Goal: Task Accomplishment & Management: Use online tool/utility

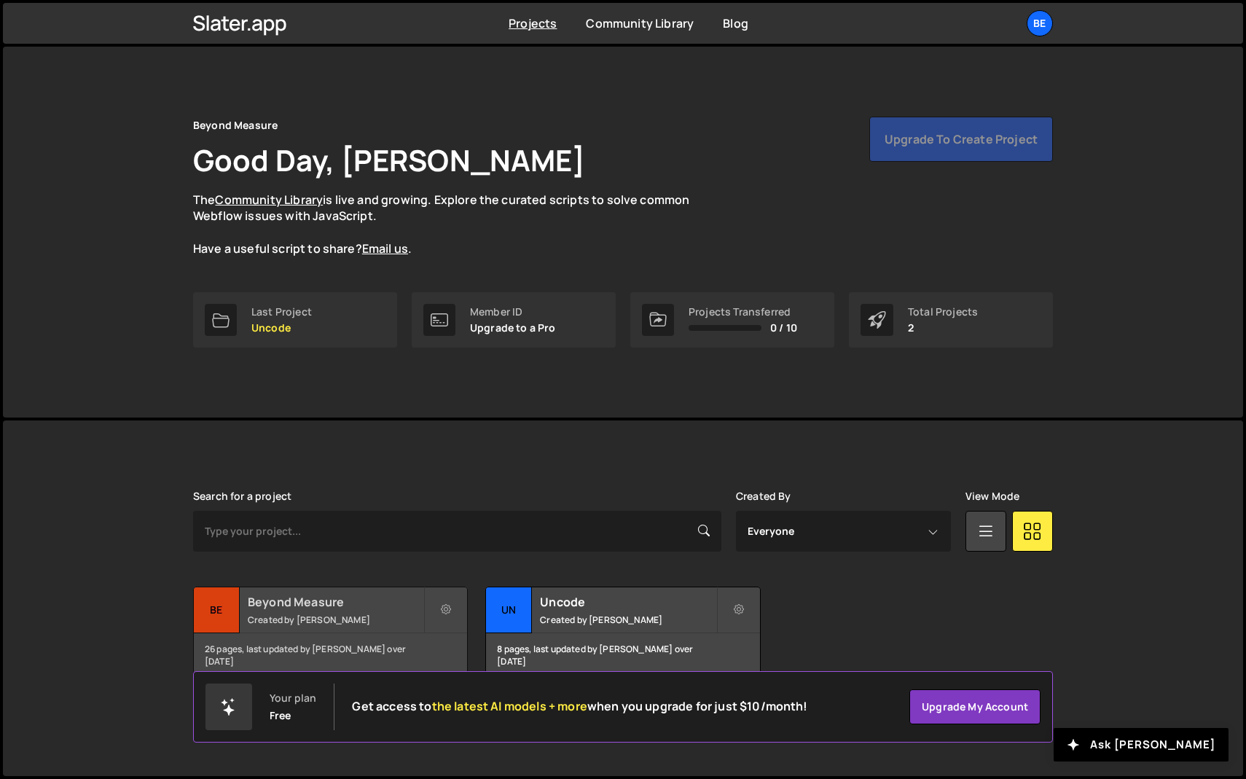
click at [308, 598] on h2 "Beyond Measure" at bounding box center [336, 602] width 176 height 16
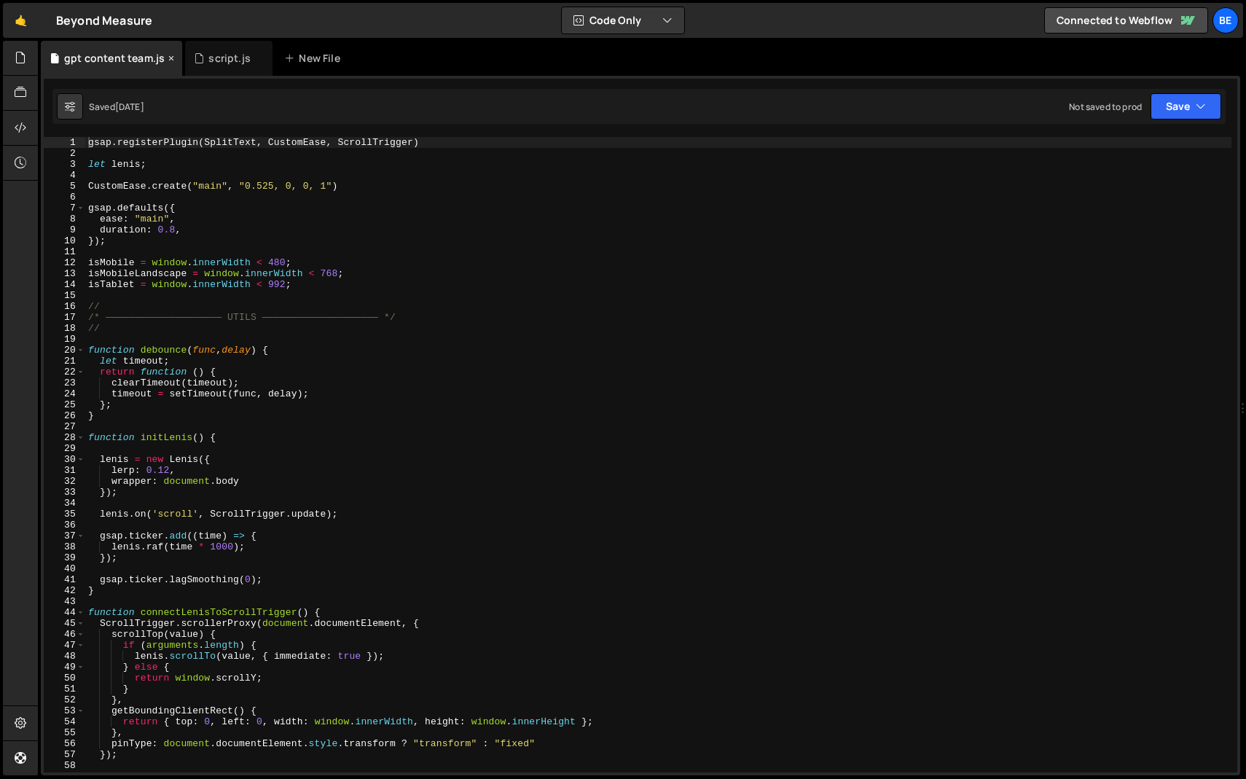
click at [167, 58] on icon at bounding box center [171, 58] width 10 height 15
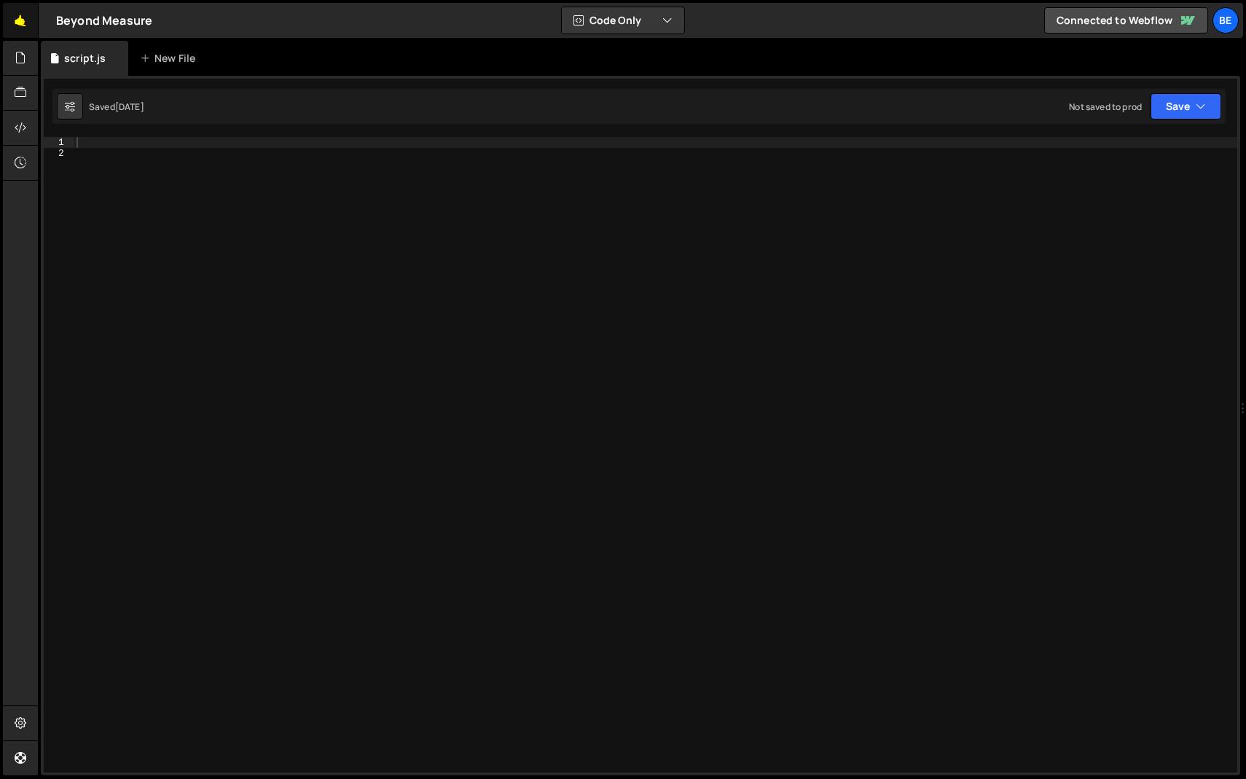
click at [23, 25] on link "🤙" at bounding box center [21, 20] width 36 height 35
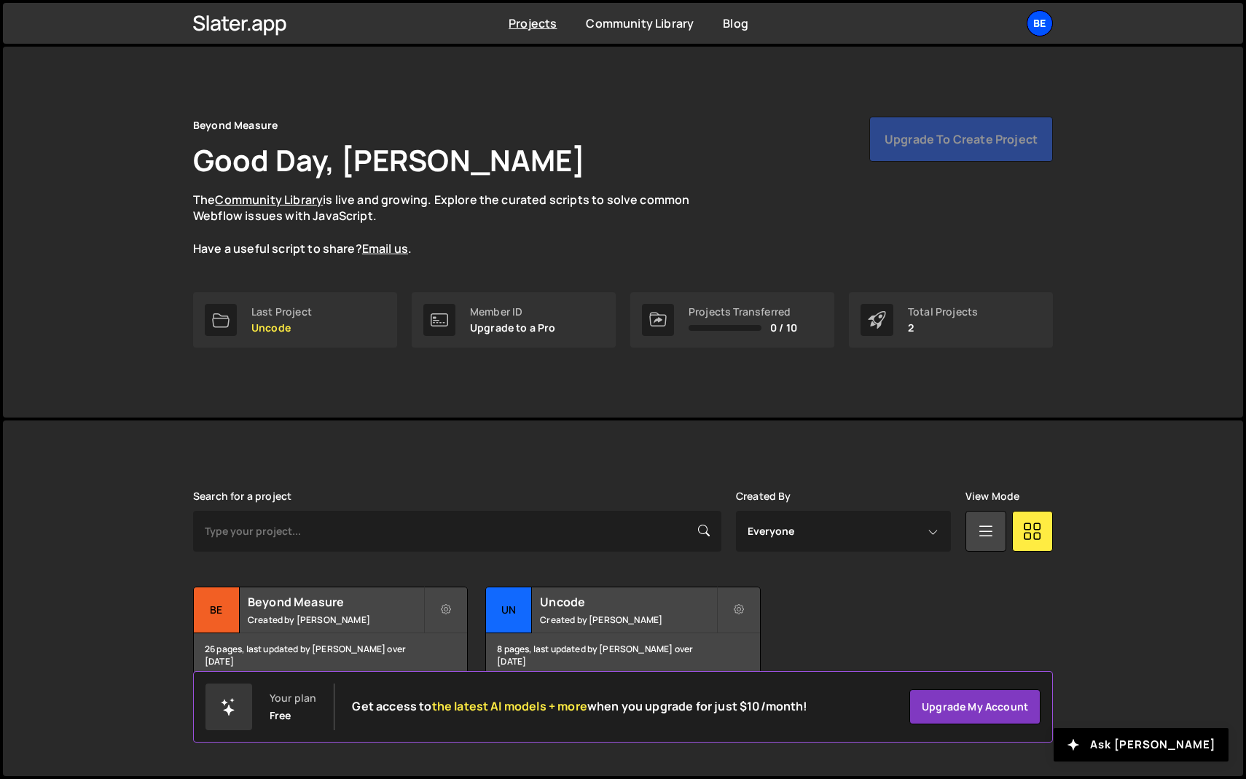
click at [1038, 31] on div "Be" at bounding box center [1040, 23] width 26 height 26
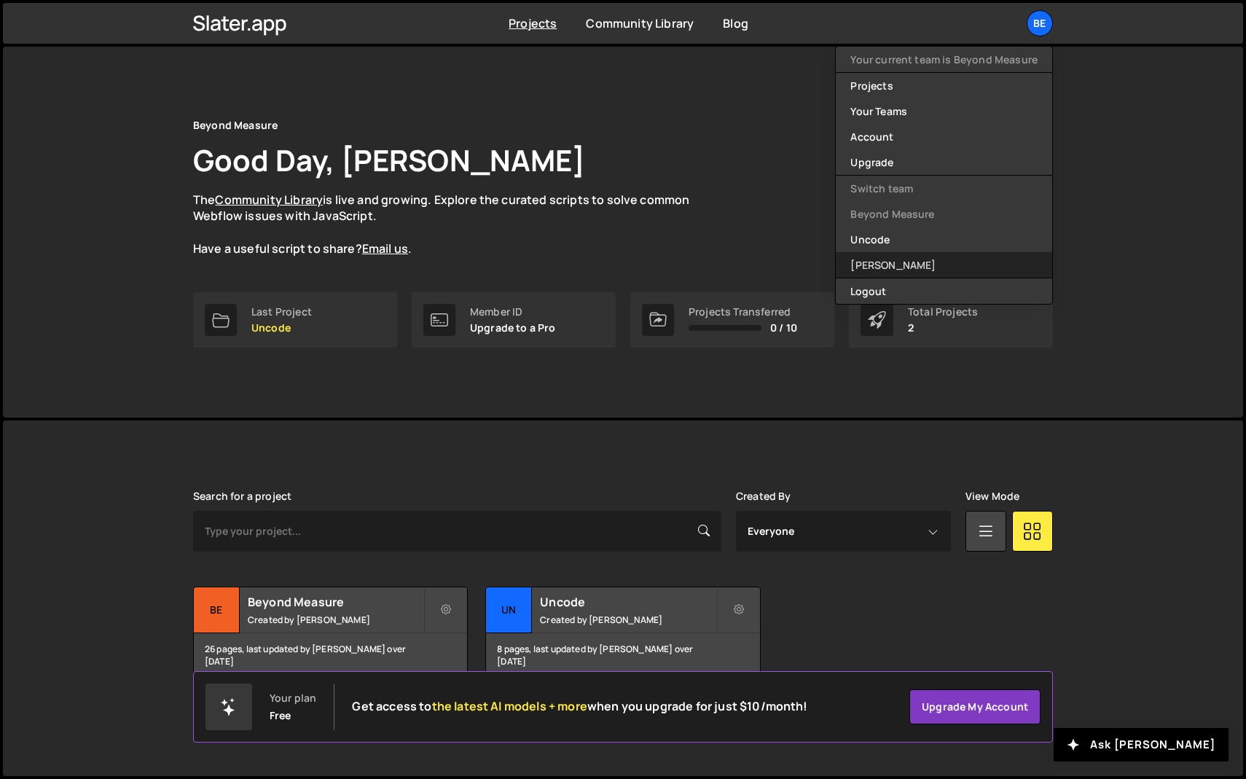
click at [922, 259] on link "[PERSON_NAME]" at bounding box center [944, 265] width 216 height 26
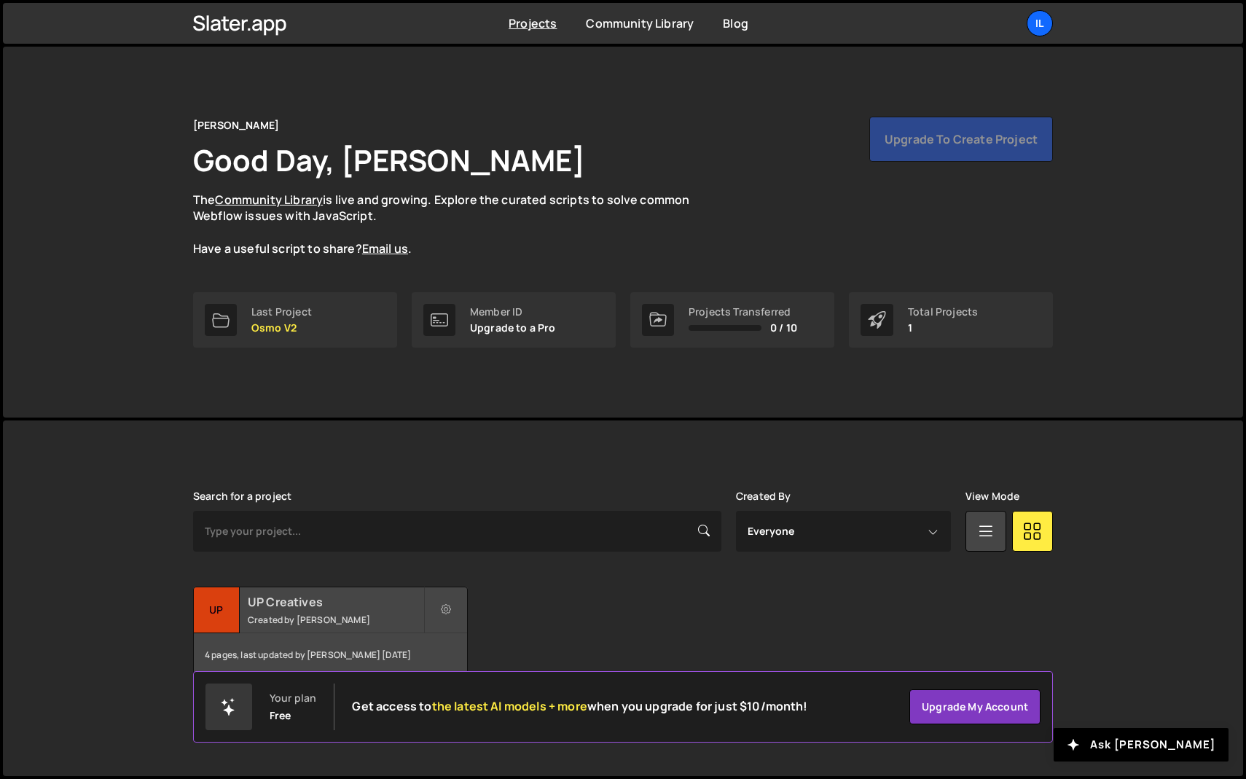
click at [273, 614] on small "Created by Ilja van Eck" at bounding box center [336, 620] width 176 height 12
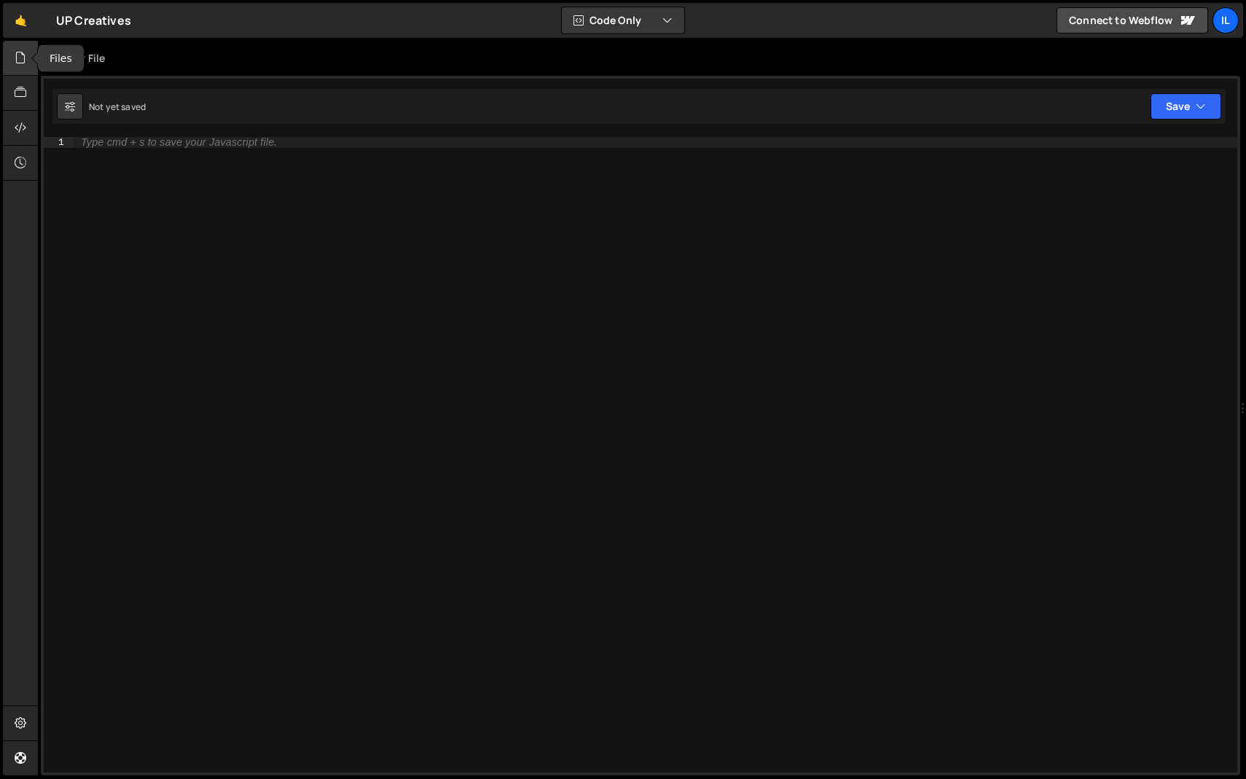
click at [7, 54] on div at bounding box center [21, 58] width 36 height 35
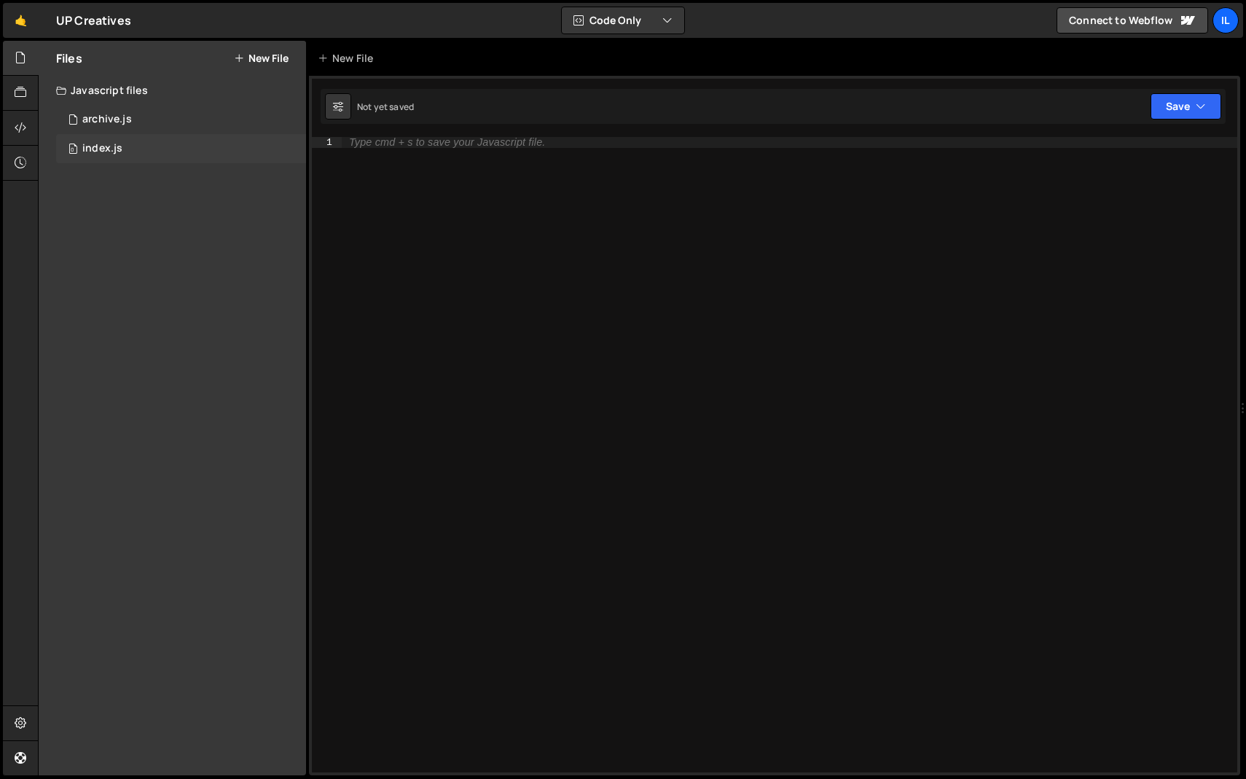
click at [138, 150] on div "0 index.js 0" at bounding box center [181, 148] width 250 height 29
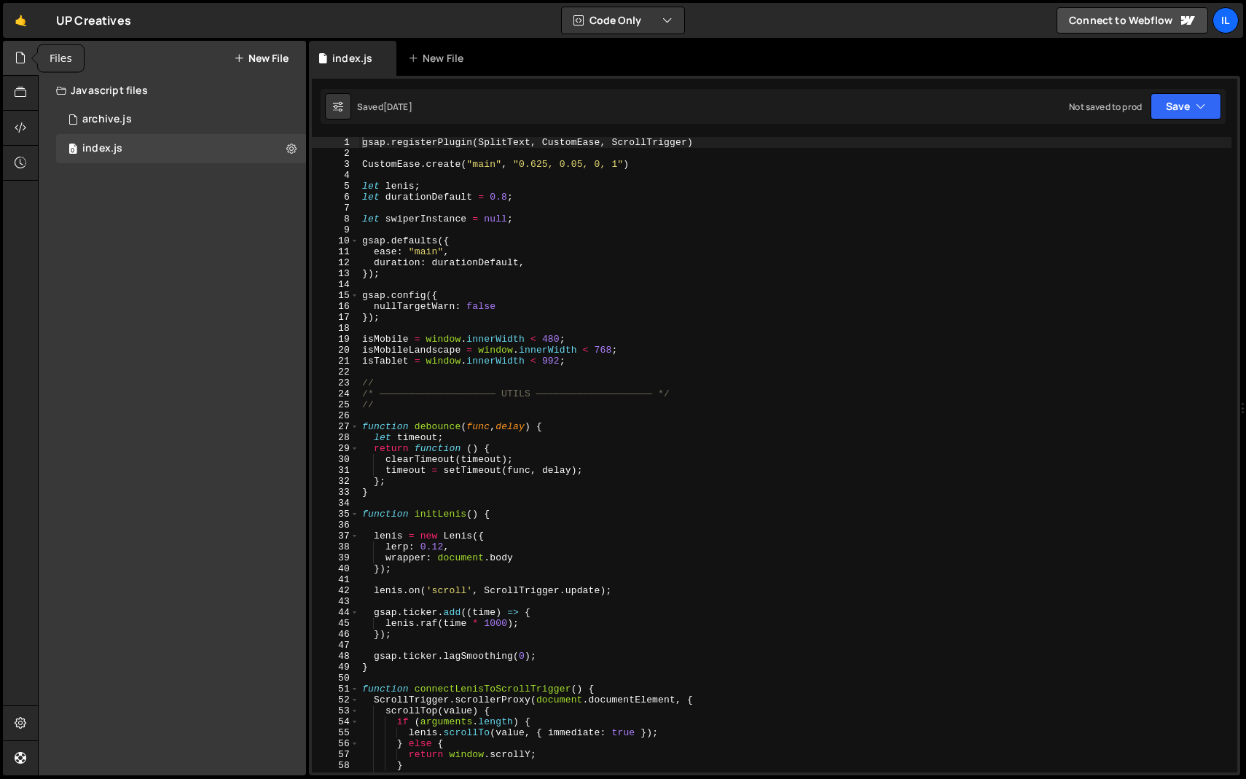
click at [17, 50] on icon at bounding box center [21, 58] width 12 height 16
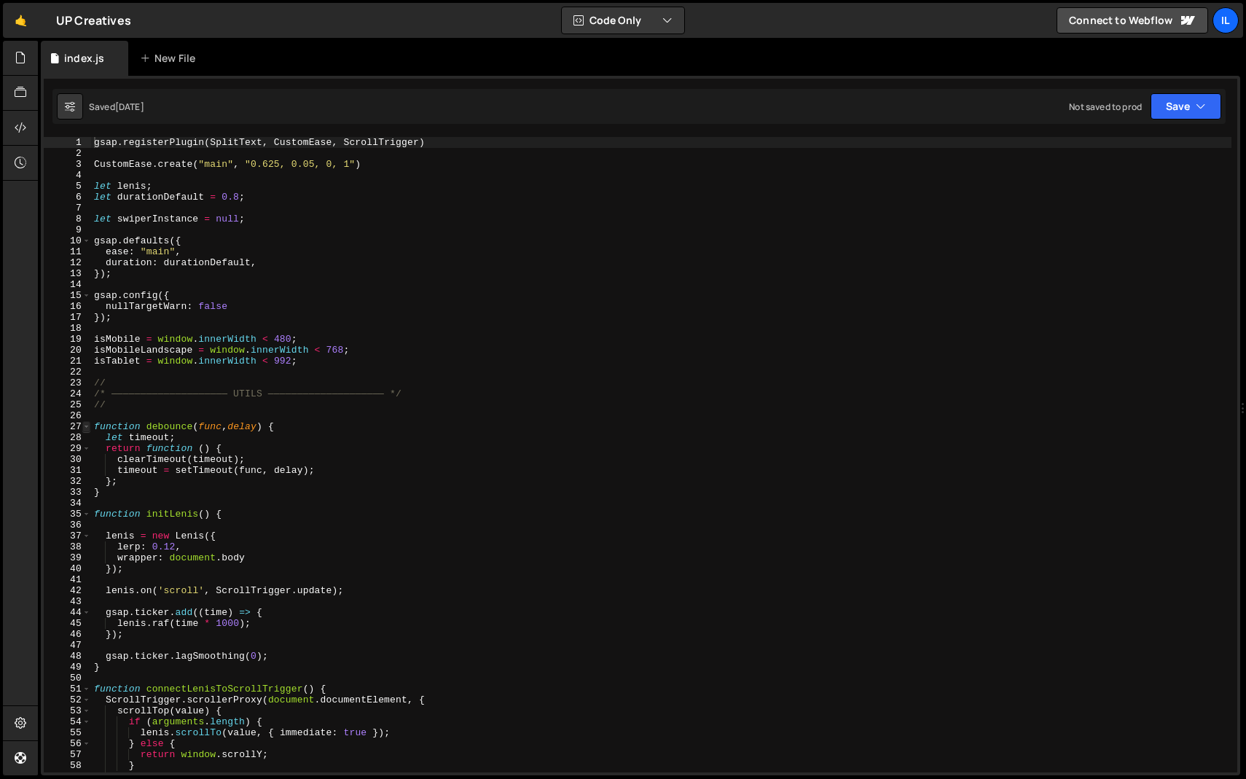
click at [84, 428] on span at bounding box center [86, 426] width 8 height 11
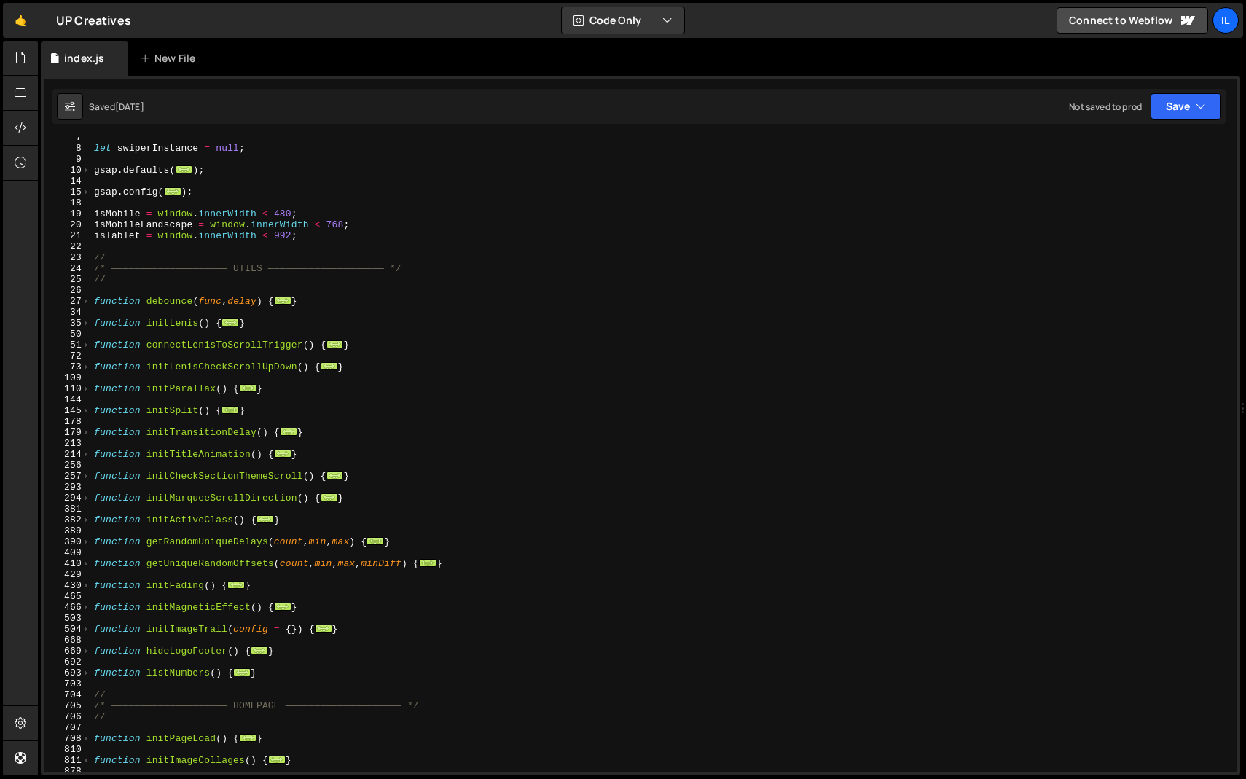
scroll to position [241, 0]
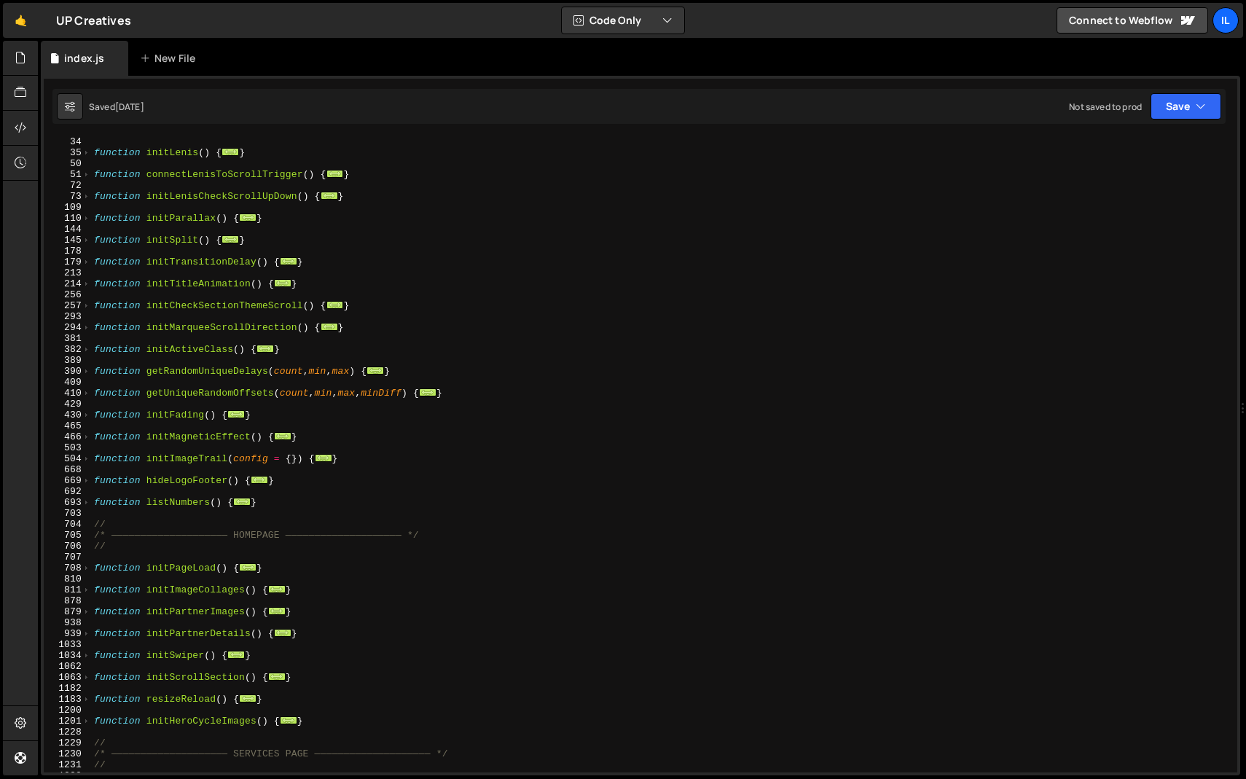
click at [340, 440] on div "function initLenis ( ) { ... } function connectLenisToScrollTrigger ( ) { ... }…" at bounding box center [661, 464] width 1141 height 657
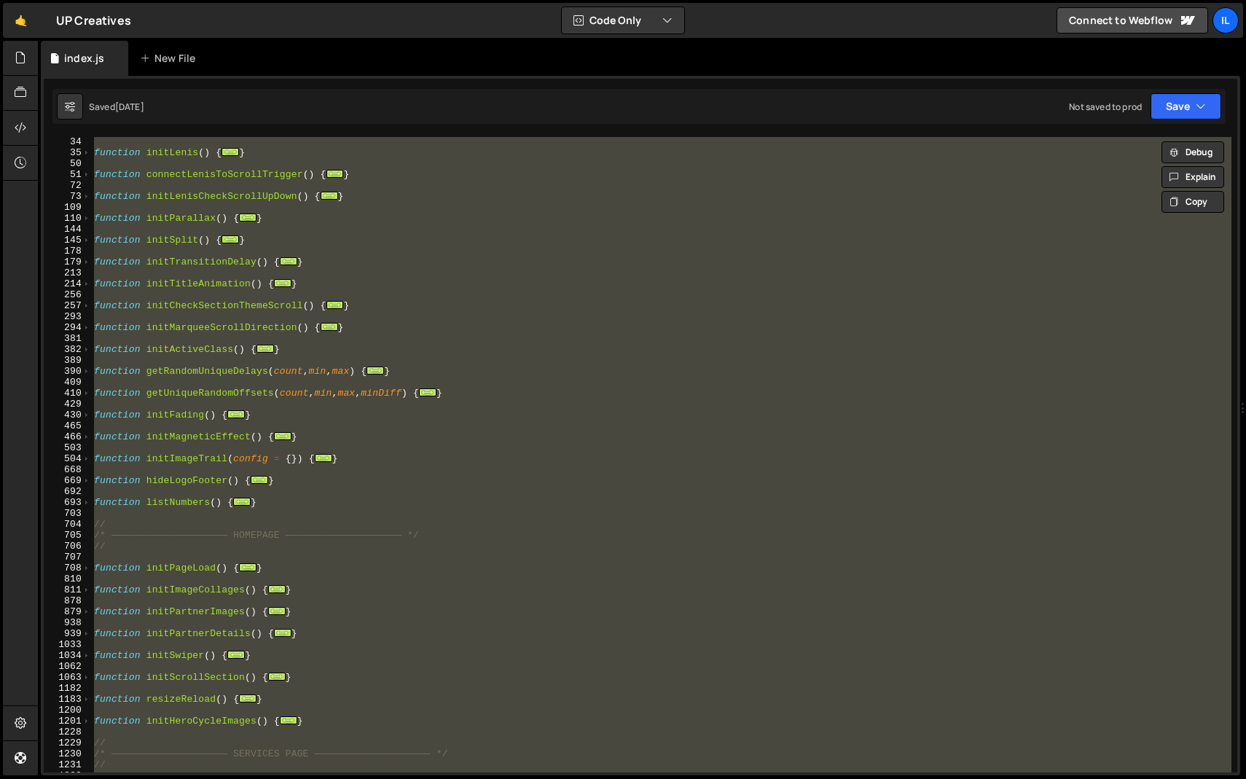
click at [343, 434] on div "function initLenis ( ) { ... } function connectLenisToScrollTrigger ( ) { ... }…" at bounding box center [661, 455] width 1141 height 636
type textarea "}"
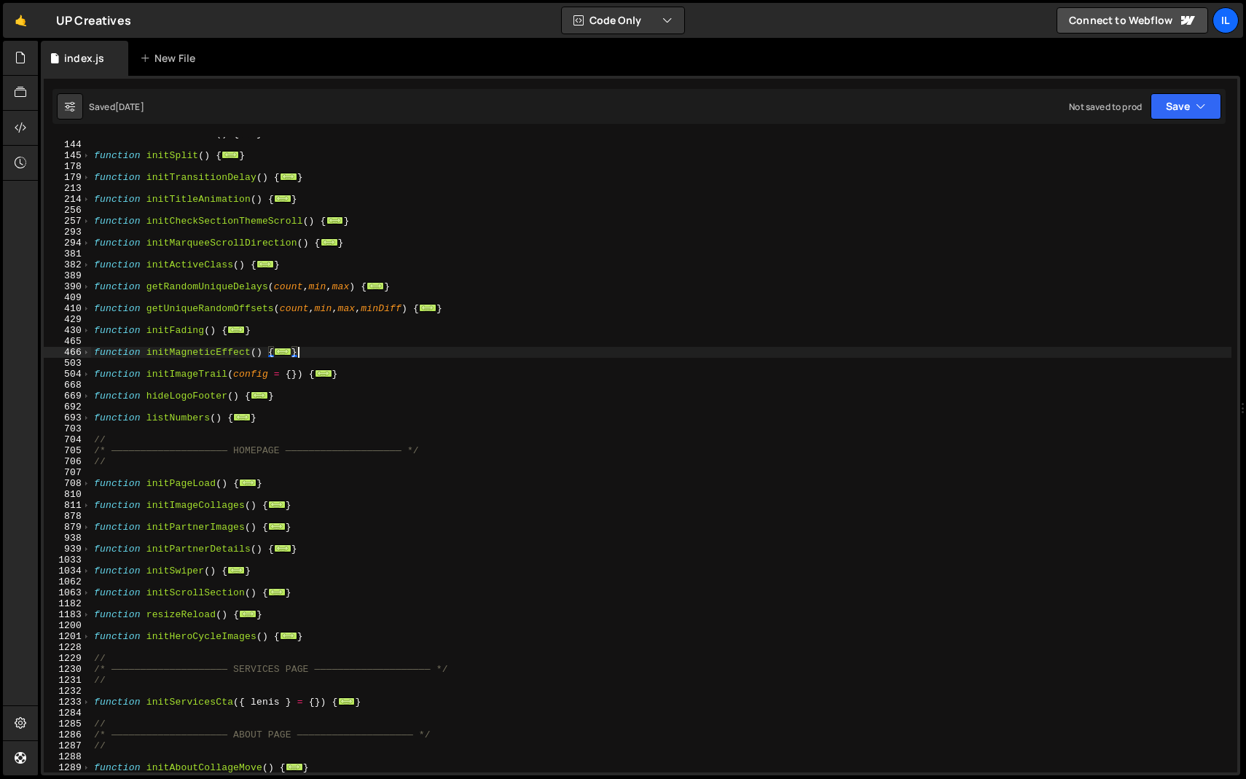
scroll to position [326, 0]
click at [266, 421] on div "function initParallax ( ) { ... } function initSplit ( ) { ... } function initT…" at bounding box center [661, 456] width 1141 height 657
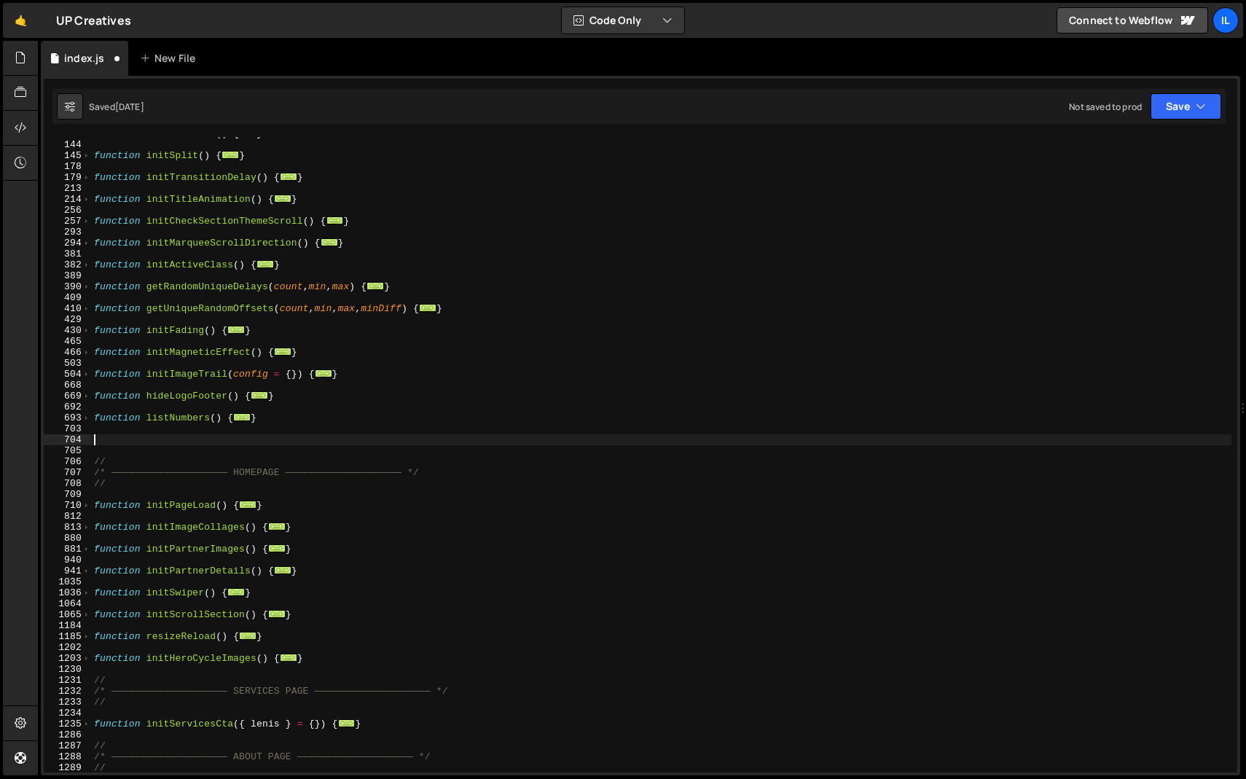
paste textarea "}"
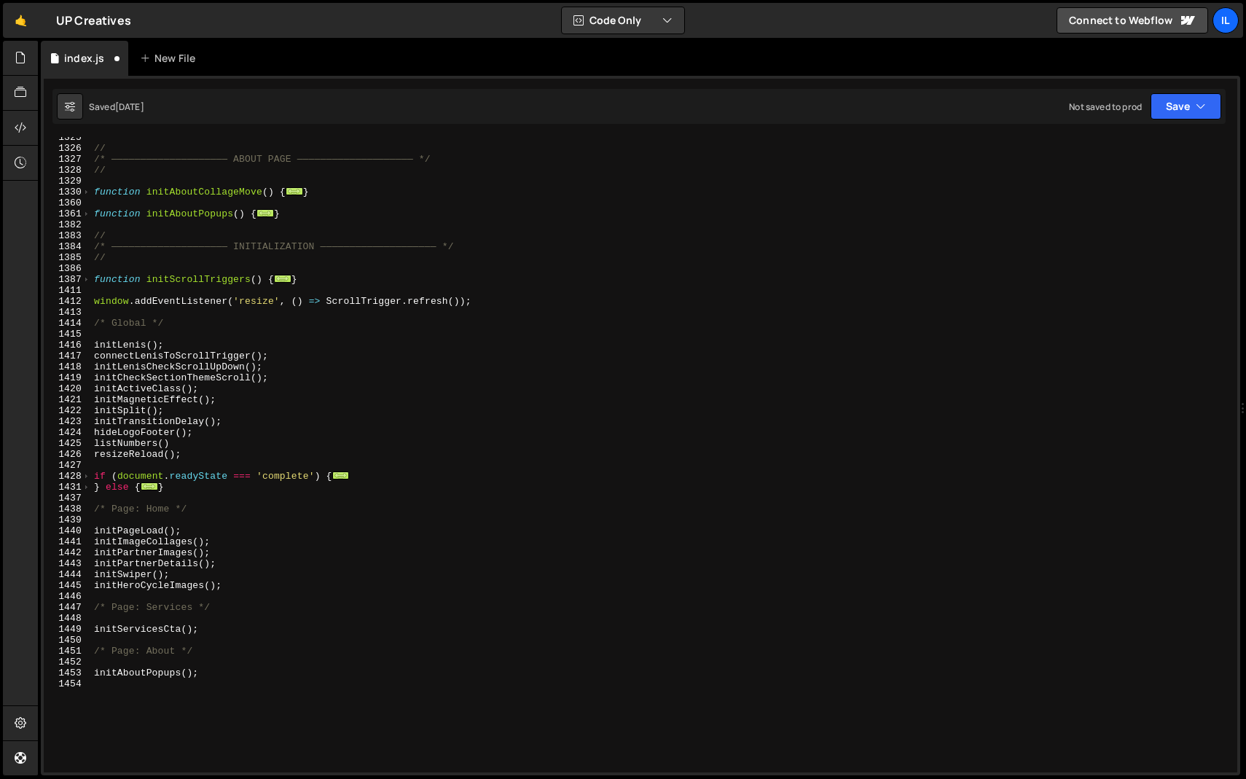
scroll to position [1350, 0]
click at [190, 455] on div "// /* ———————————————————— ABOUT PAGE ———————————————————— */ // function initA…" at bounding box center [661, 460] width 1141 height 657
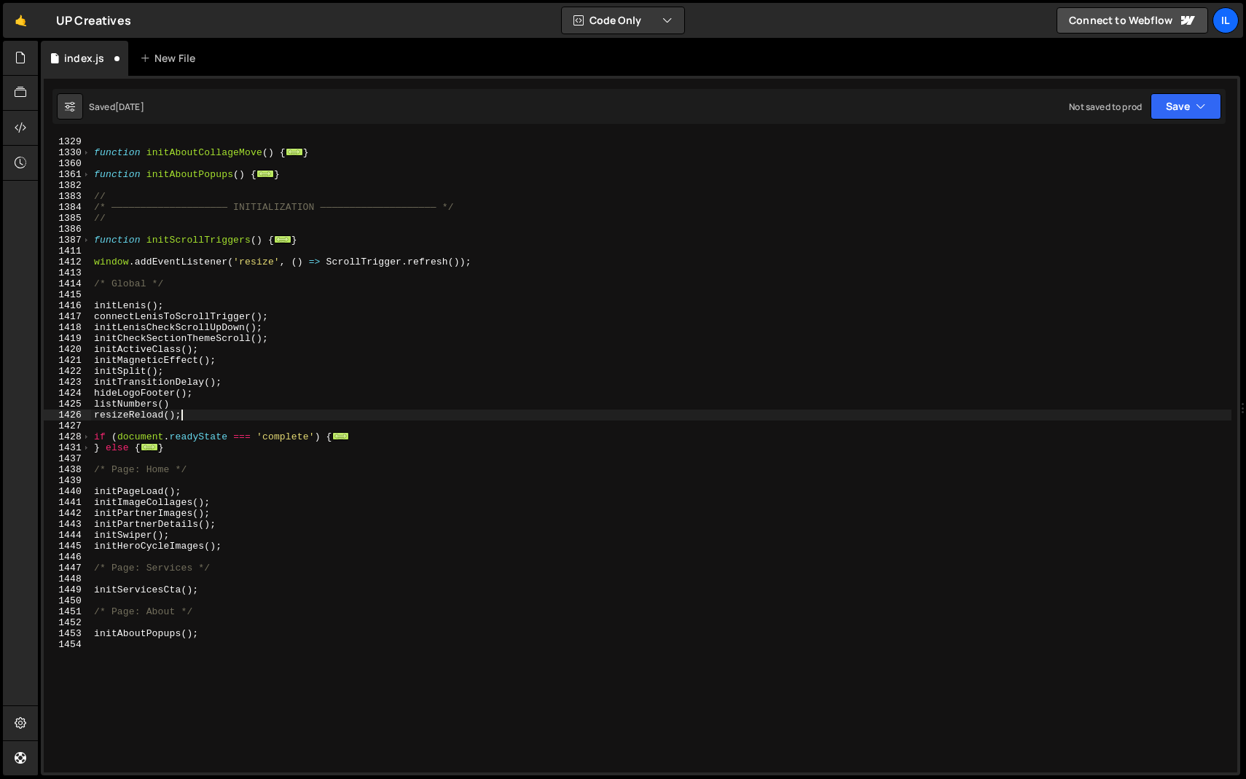
scroll to position [1389, 0]
click at [198, 410] on div "function initAboutCollageMove ( ) { ... } function initAboutPopups ( ) { ... } …" at bounding box center [661, 464] width 1141 height 657
type textarea "listNumbers()"
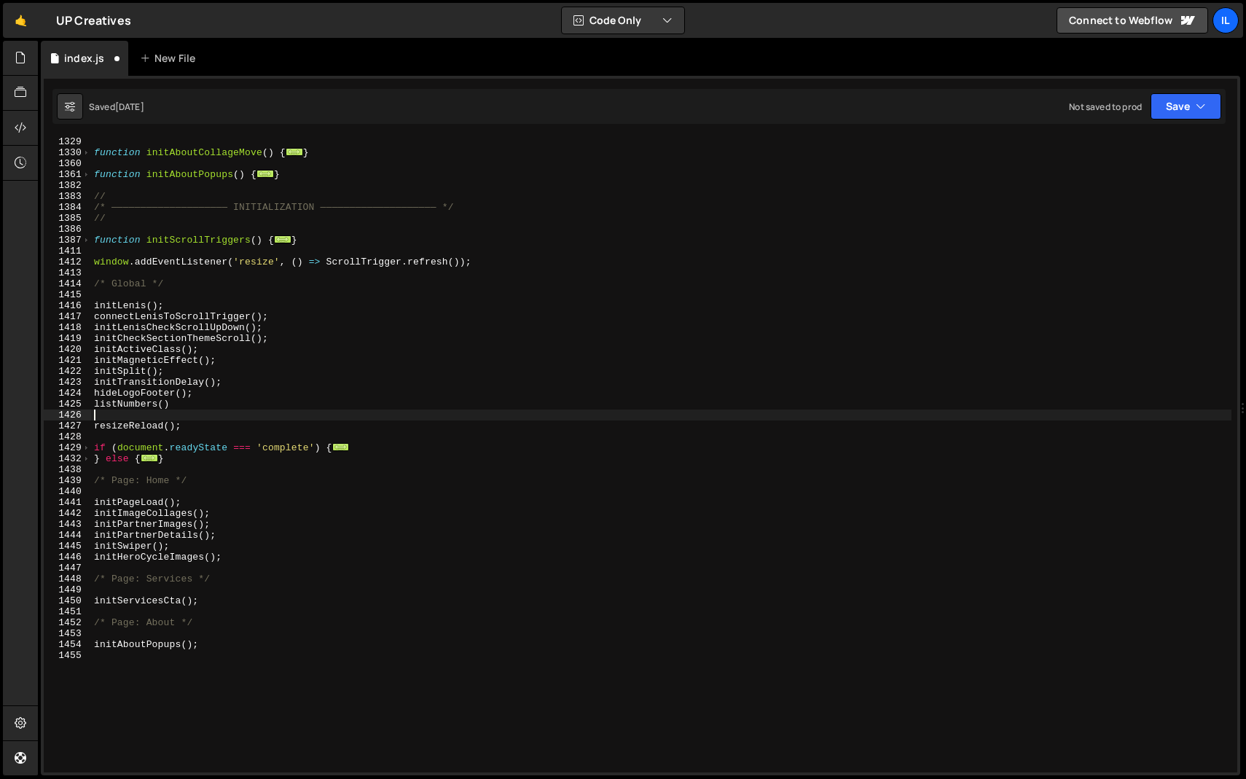
paste textarea "initRotateScreen();"
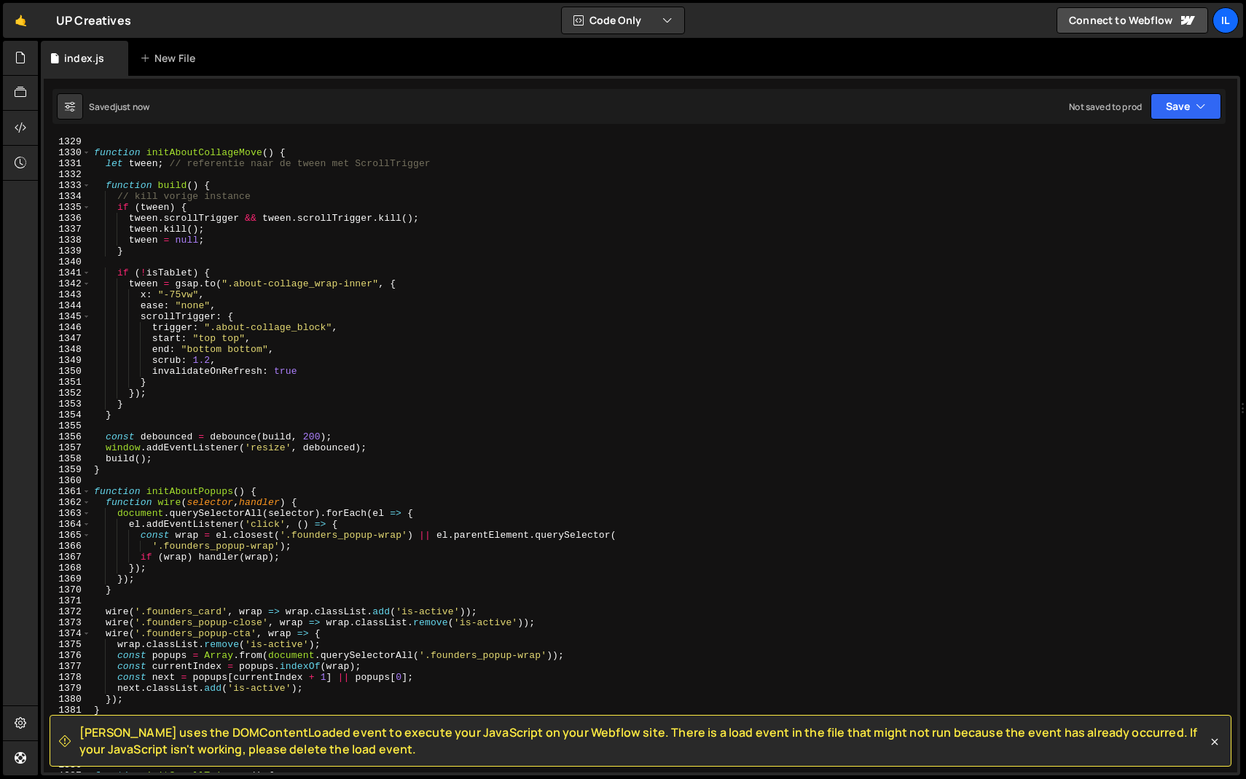
type textarea "initRotateScreen()"
click at [87, 490] on span at bounding box center [86, 491] width 8 height 11
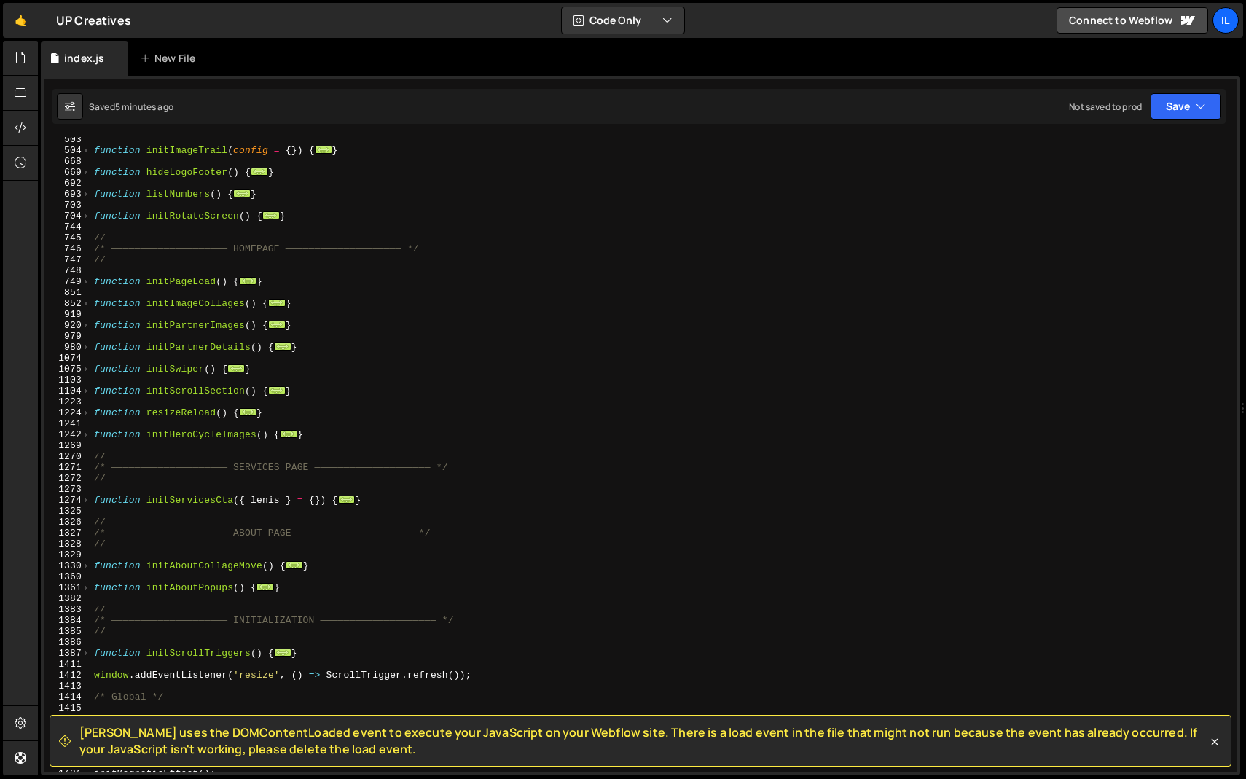
scroll to position [543, 0]
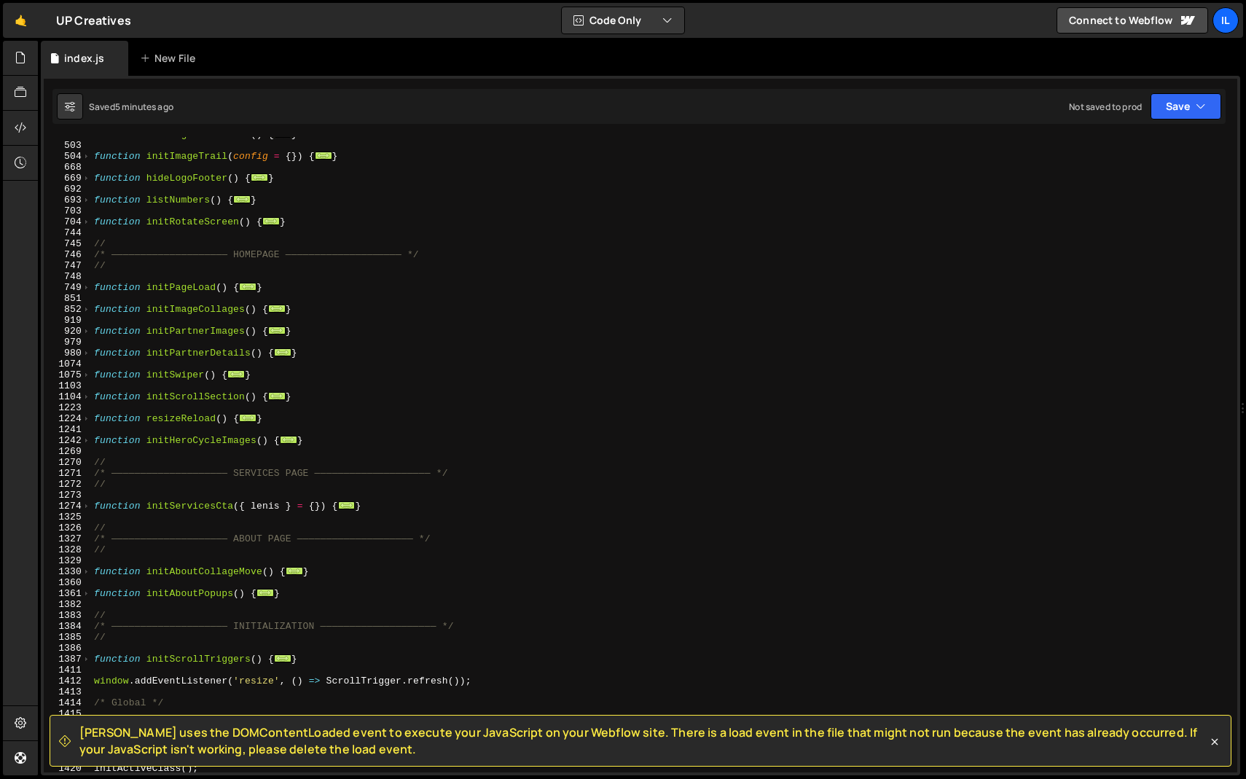
click at [184, 281] on div "function initMagneticEffect ( ) { ... } function initImageTrail ( config = { })…" at bounding box center [661, 457] width 1141 height 657
click at [85, 289] on span at bounding box center [86, 287] width 8 height 11
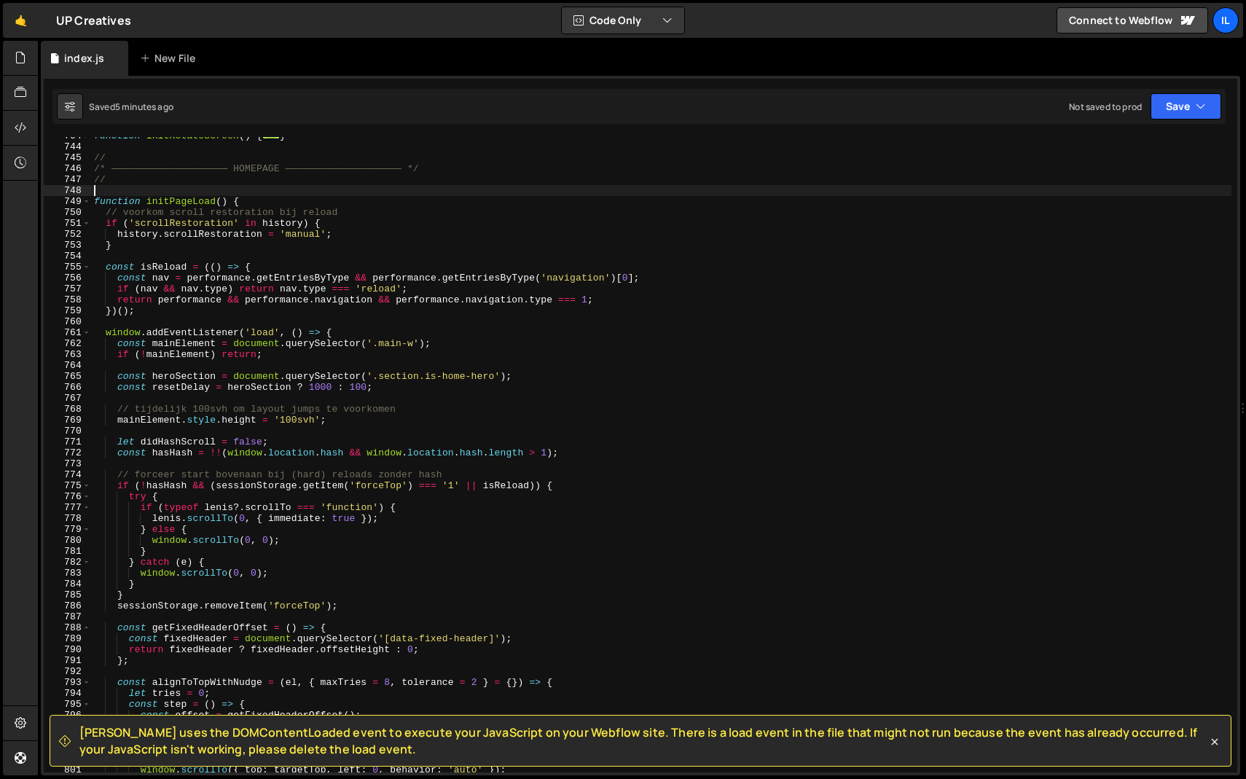
scroll to position [625, 0]
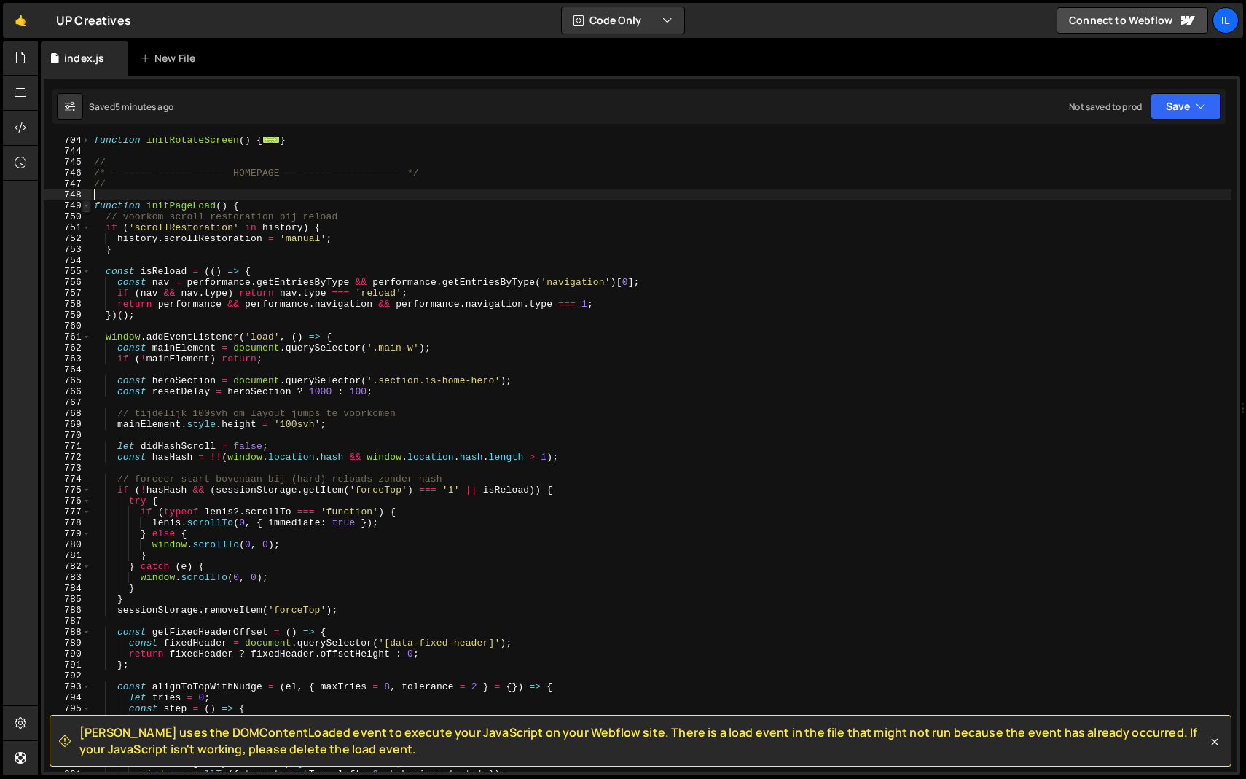
click at [85, 205] on span at bounding box center [86, 205] width 8 height 11
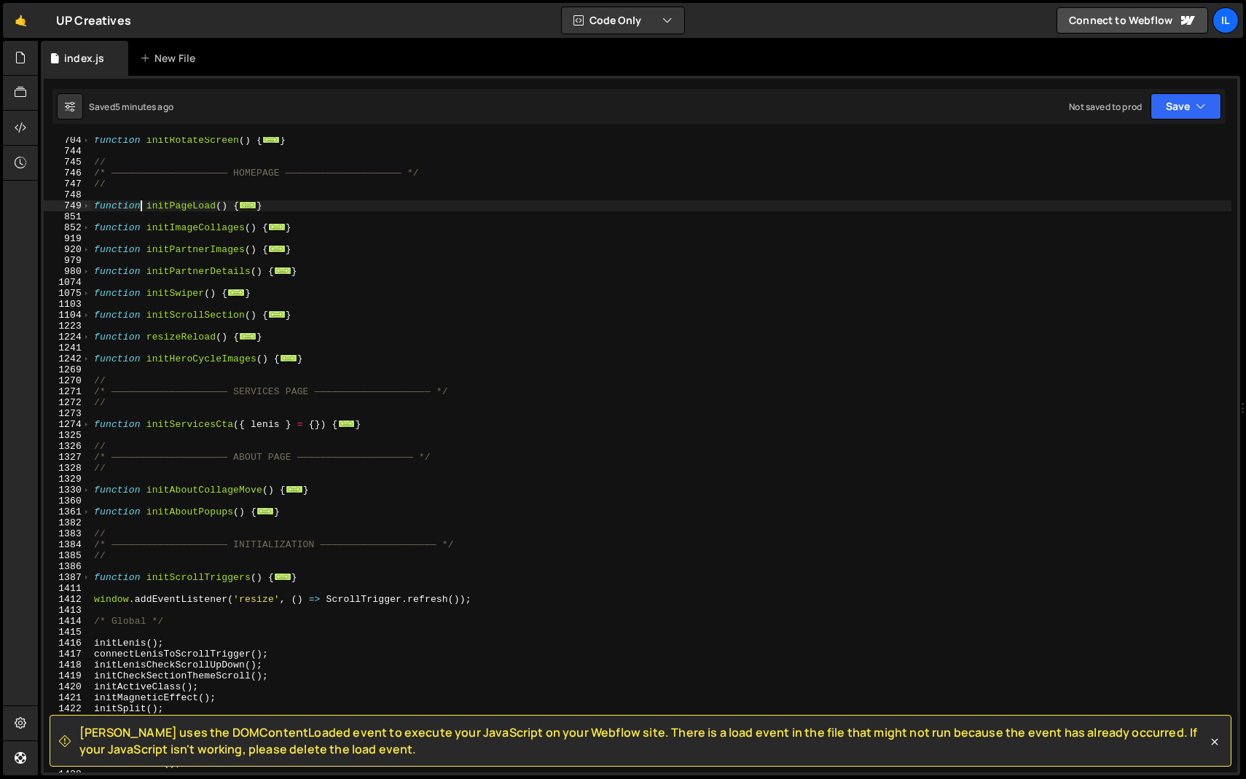
click at [139, 204] on div "function initRotateScreen ( ) { ... } // /* ———————————————————— HOMEPAGE —————…" at bounding box center [661, 463] width 1141 height 657
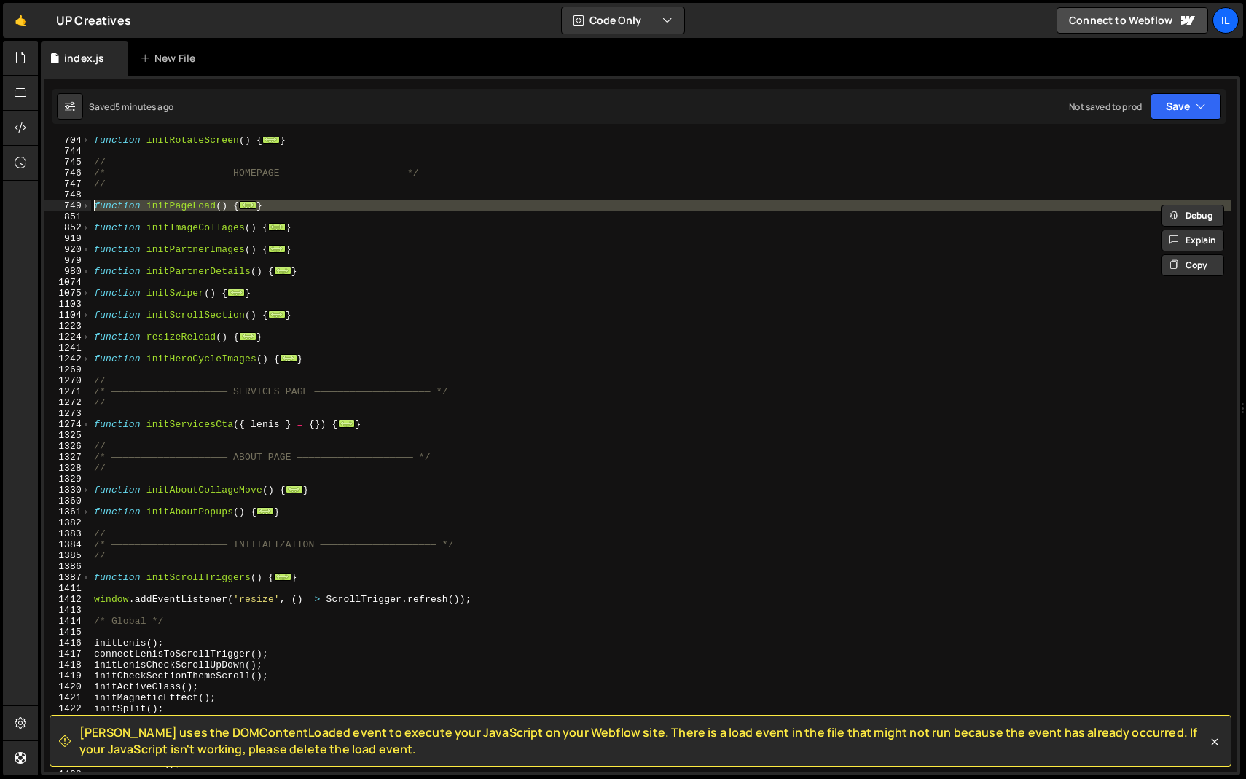
click at [148, 211] on div "function initRotateScreen ( ) { ... } // /* ———————————————————— HOMEPAGE —————…" at bounding box center [661, 455] width 1141 height 636
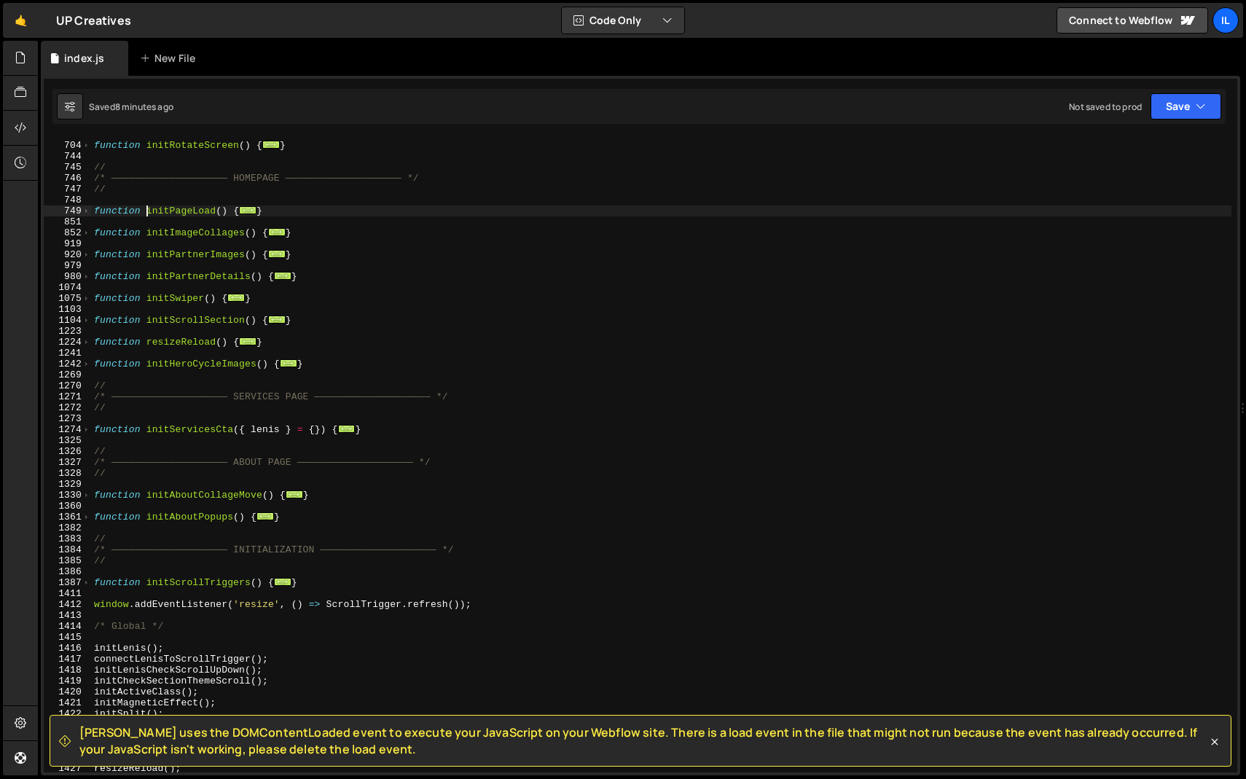
scroll to position [597, 0]
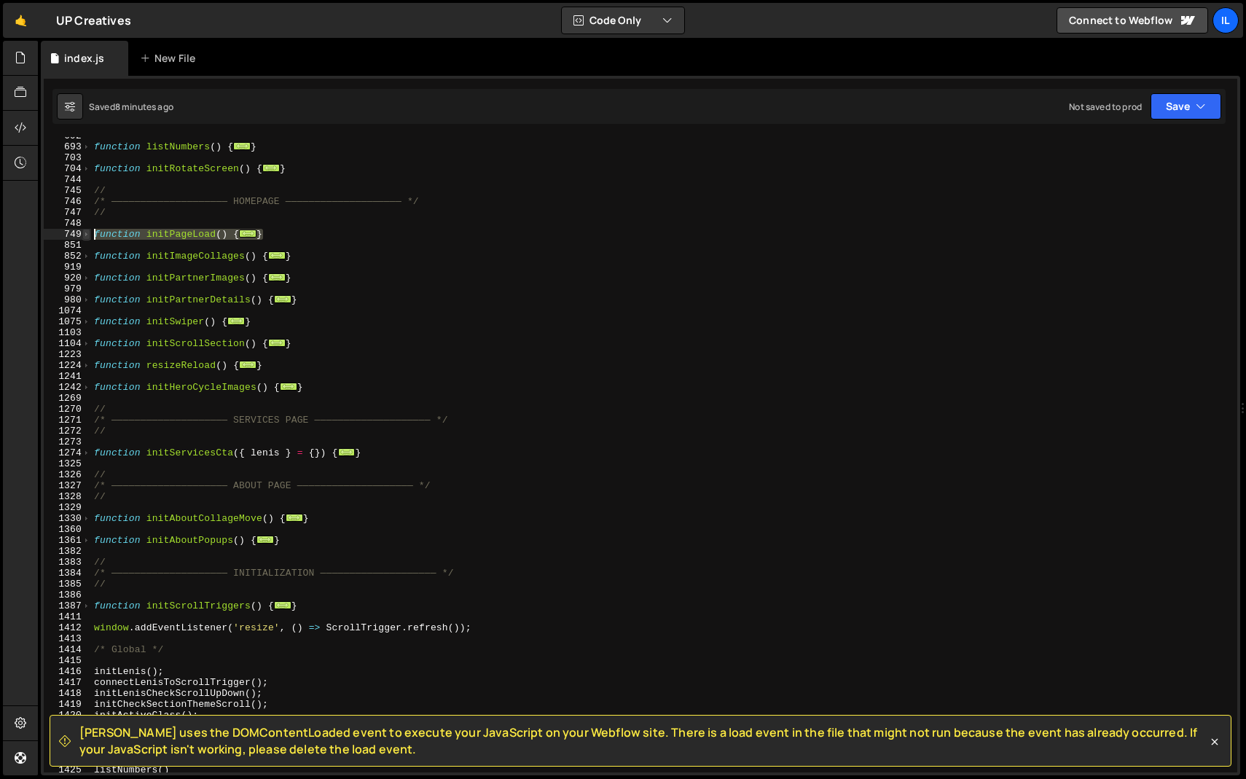
drag, startPoint x: 280, startPoint y: 238, endPoint x: 85, endPoint y: 232, distance: 195.4
click at [85, 232] on div "function initPageLoad() { 692 693 703 704 744 745 746 747 748 749 851 852 919 9…" at bounding box center [641, 455] width 1194 height 636
paste textarea "}"
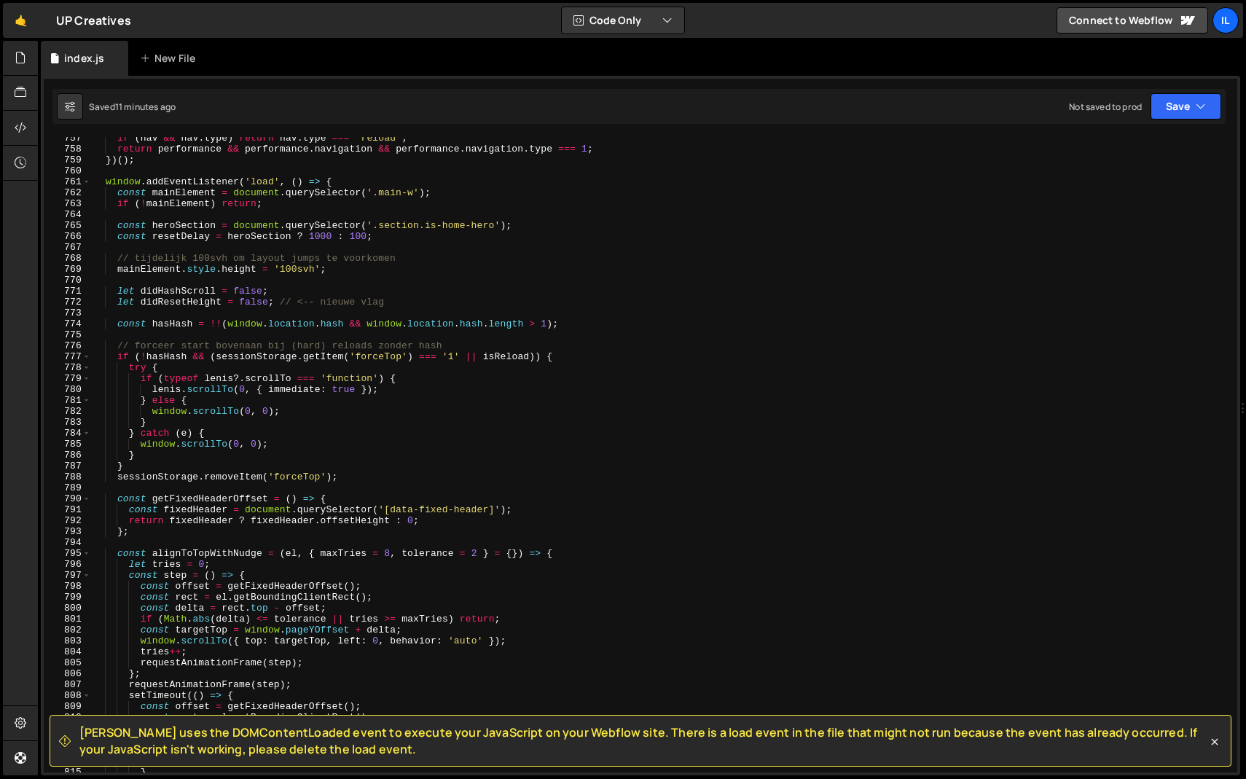
scroll to position [8205, 0]
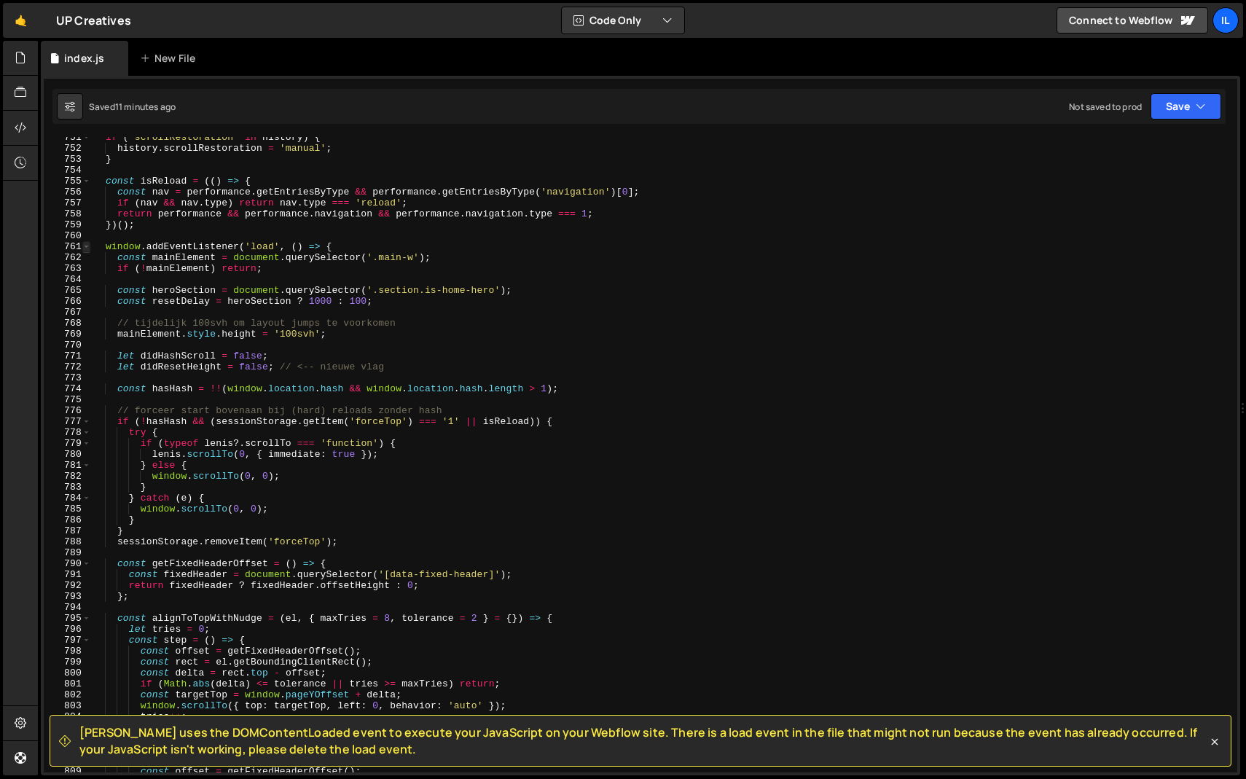
click at [85, 241] on span at bounding box center [86, 246] width 8 height 11
click at [85, 248] on span at bounding box center [86, 246] width 8 height 11
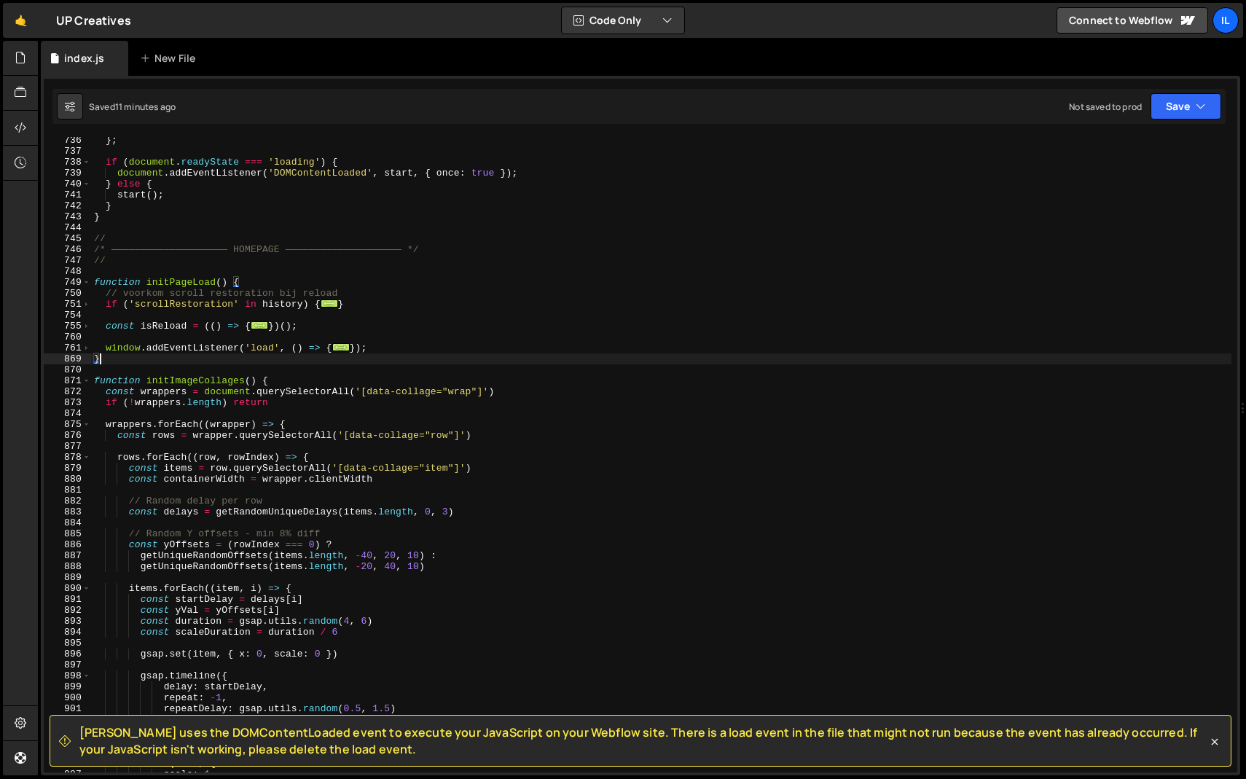
scroll to position [8001, 0]
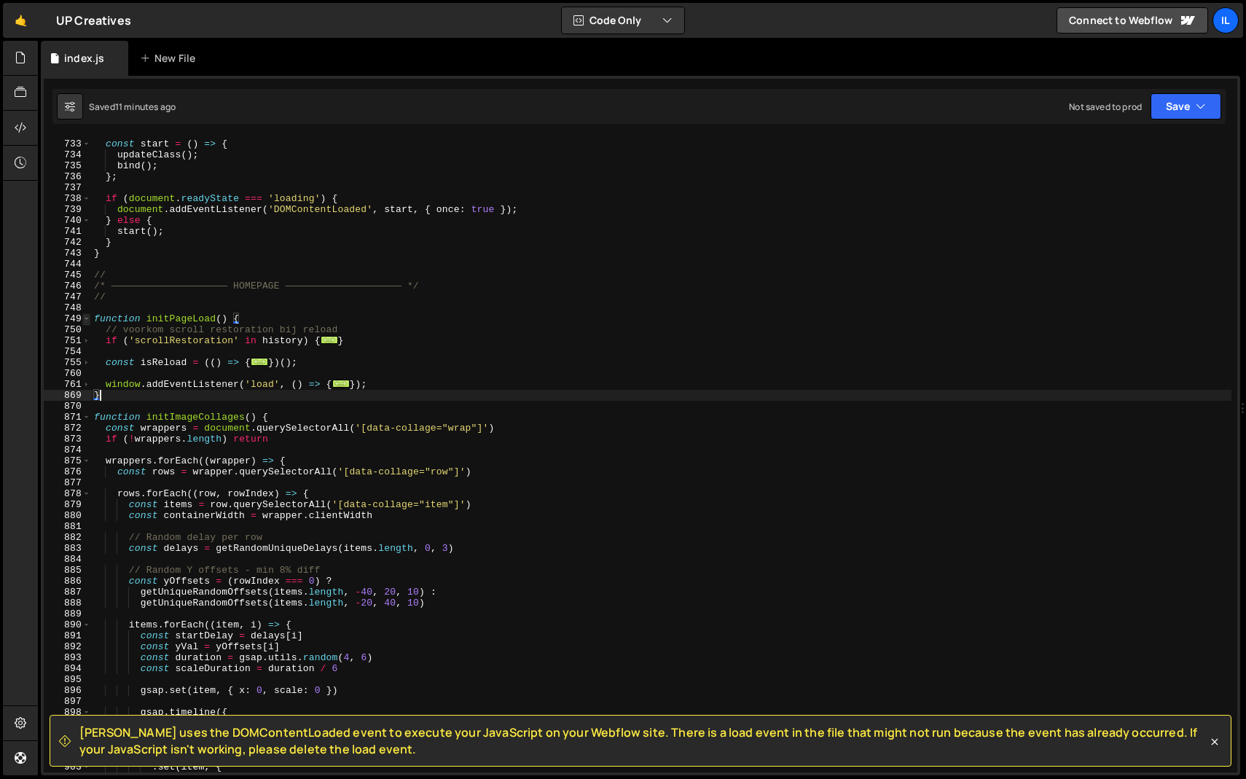
click at [85, 319] on span at bounding box center [86, 318] width 8 height 11
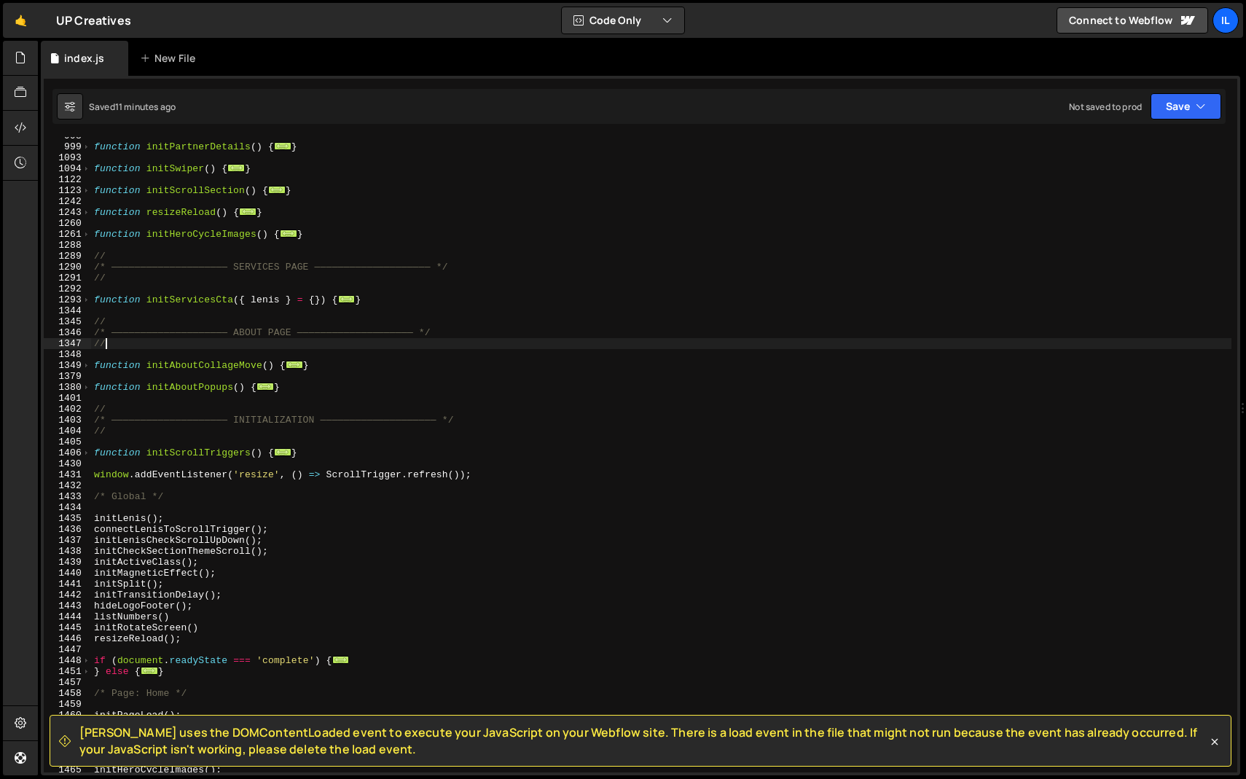
click at [185, 343] on div "function initPartnerDetails ( ) { ... } function initSwiper ( ) { ... } functio…" at bounding box center [661, 458] width 1141 height 657
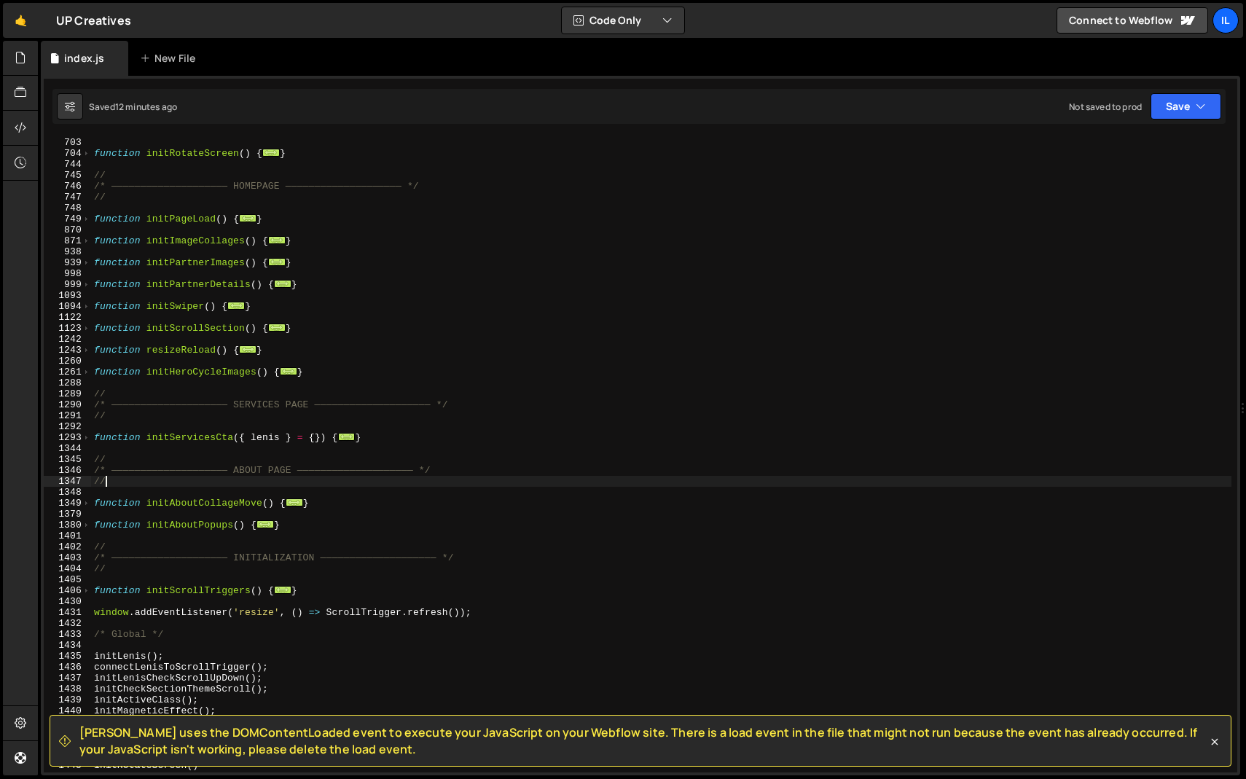
scroll to position [612, 0]
drag, startPoint x: 326, startPoint y: 374, endPoint x: 63, endPoint y: 373, distance: 263.1
click at [63, 373] on div "// 693 703 704 744 745 746 747 748 749 870 871 938 939 998 999 1093 1094 1122 1…" at bounding box center [641, 455] width 1194 height 636
click at [171, 390] on div "function listNumbers ( ) { ... } function initRotateScreen ( ) { ... } // /* ——…" at bounding box center [661, 454] width 1141 height 657
drag, startPoint x: 322, startPoint y: 374, endPoint x: 33, endPoint y: 372, distance: 289.4
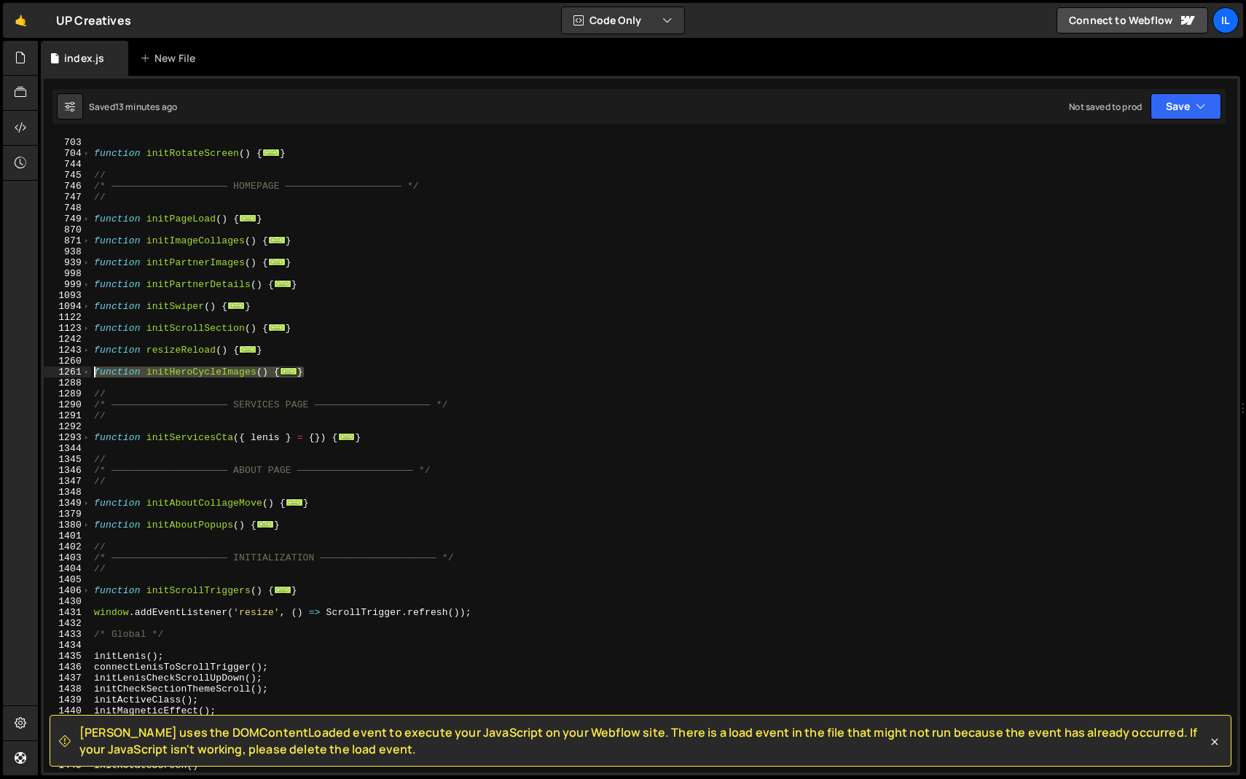
click at [33, 372] on div "Hold on a sec... Are you certain you wish to leave this page? Any changes you'v…" at bounding box center [623, 389] width 1246 height 779
paste textarea "}"
type textarea "}"
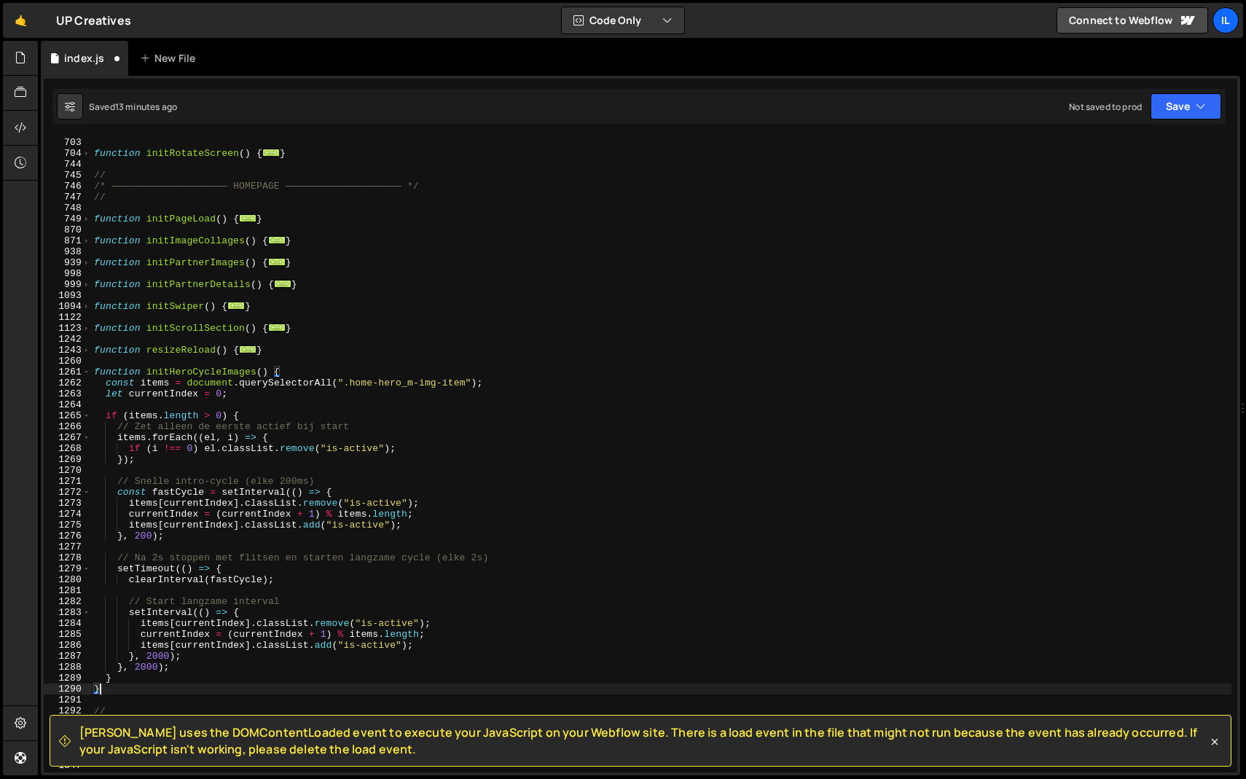
scroll to position [7576, 0]
